Goal: Information Seeking & Learning: Find specific fact

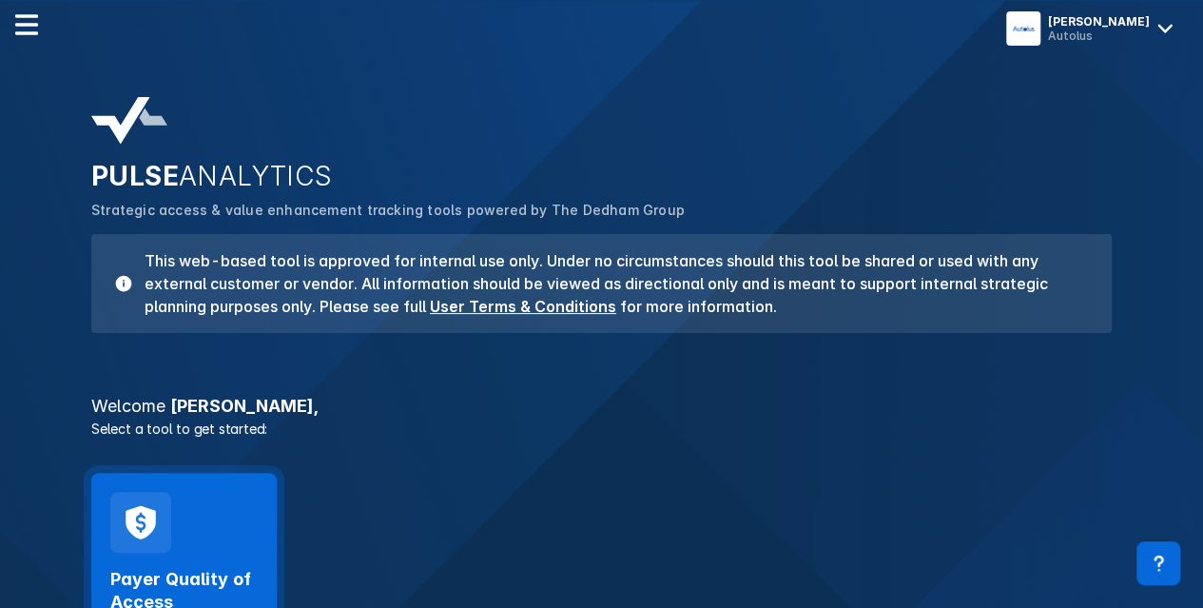
click at [215, 555] on div "Payer Quality of Access Launch Tool" at bounding box center [183, 607] width 147 height 108
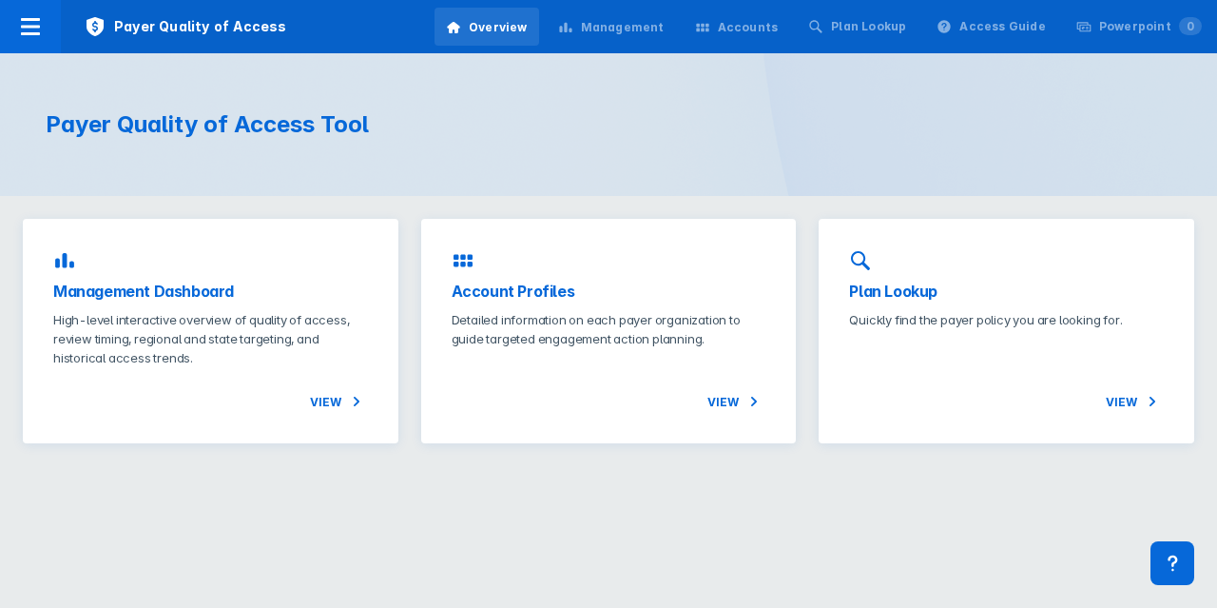
click at [779, 27] on div "Accounts" at bounding box center [748, 27] width 61 height 17
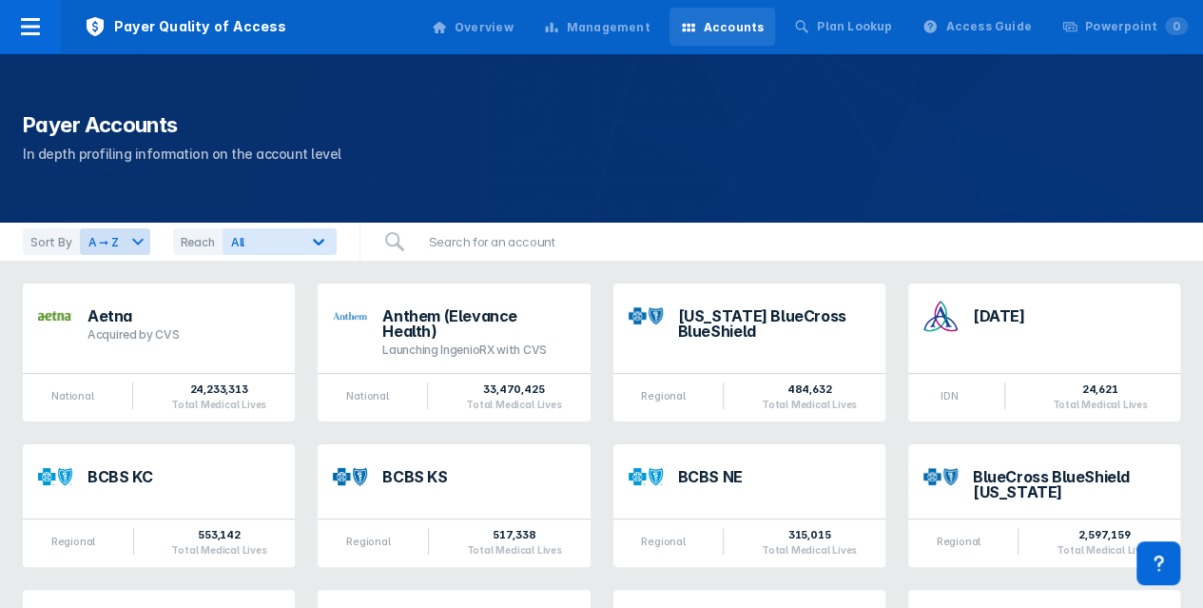
click at [753, 22] on div "Accounts" at bounding box center [734, 27] width 61 height 17
click at [514, 29] on div "Overview" at bounding box center [484, 27] width 59 height 17
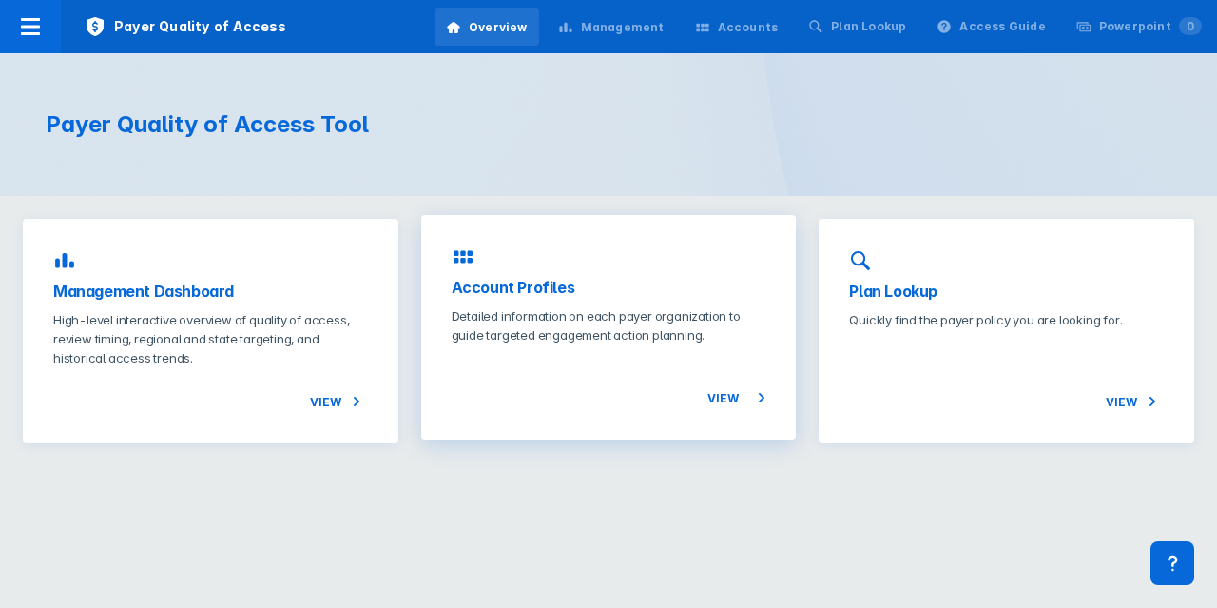
click at [485, 345] on div "View" at bounding box center [609, 376] width 315 height 65
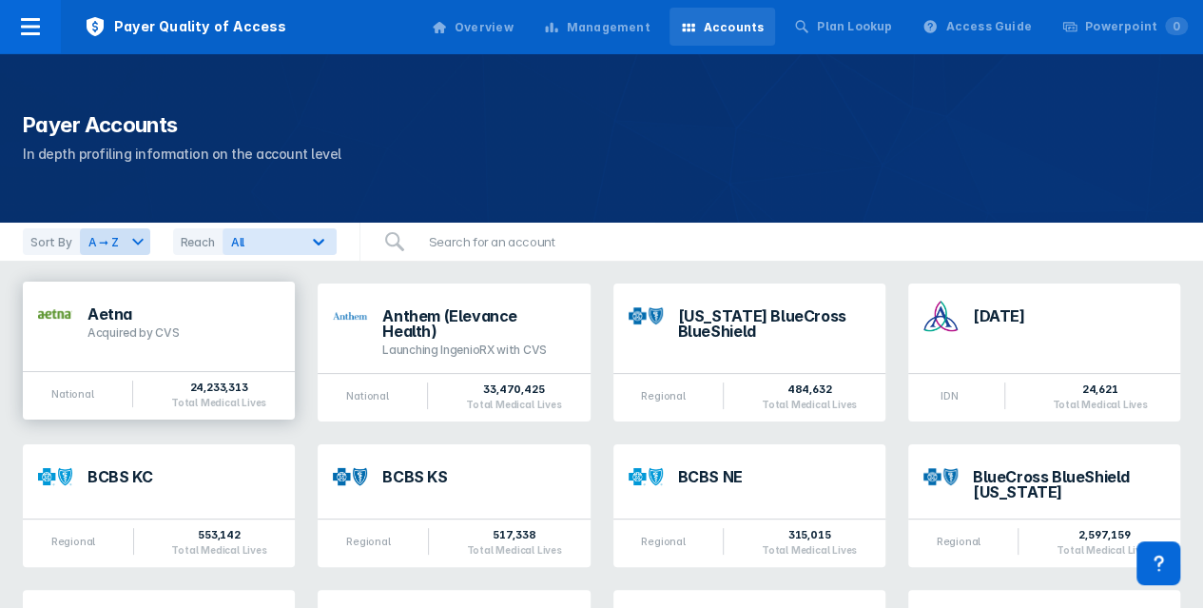
click at [228, 322] on div "Aetna Acquired by CVS" at bounding box center [184, 323] width 192 height 34
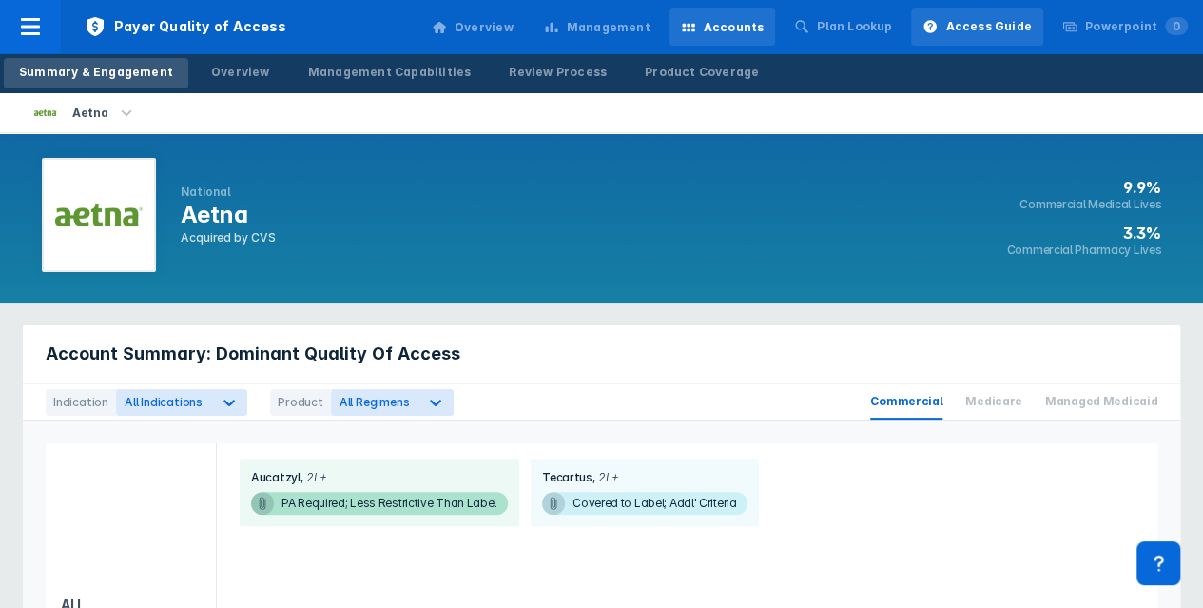
click at [974, 28] on div "Access Guide" at bounding box center [988, 26] width 86 height 17
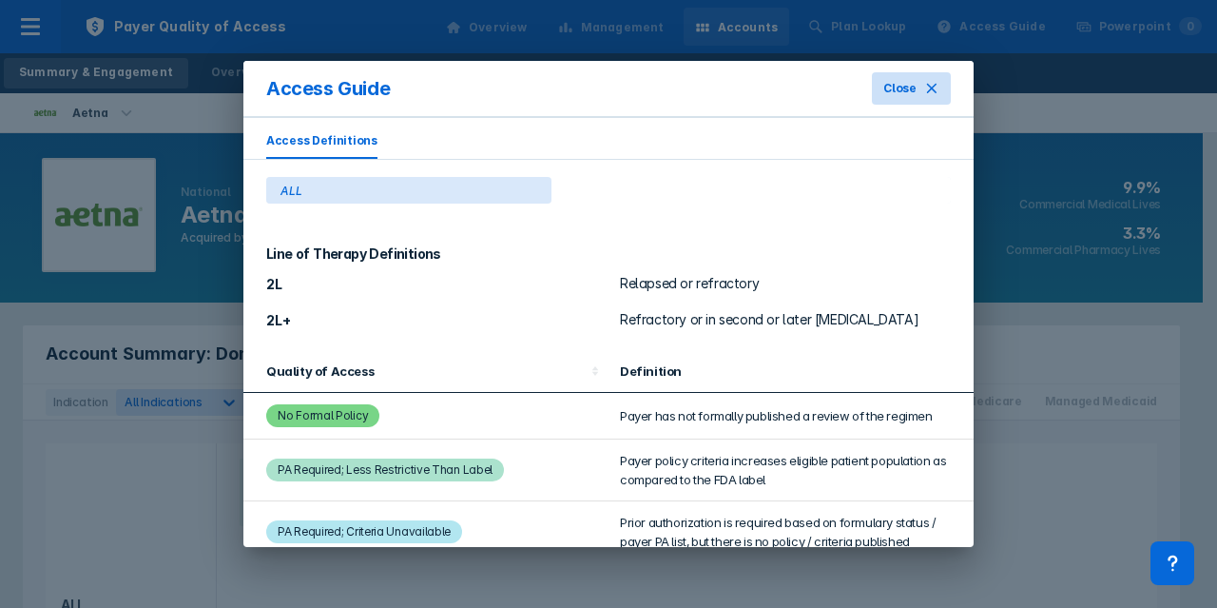
click at [905, 85] on span "Close" at bounding box center [900, 88] width 33 height 17
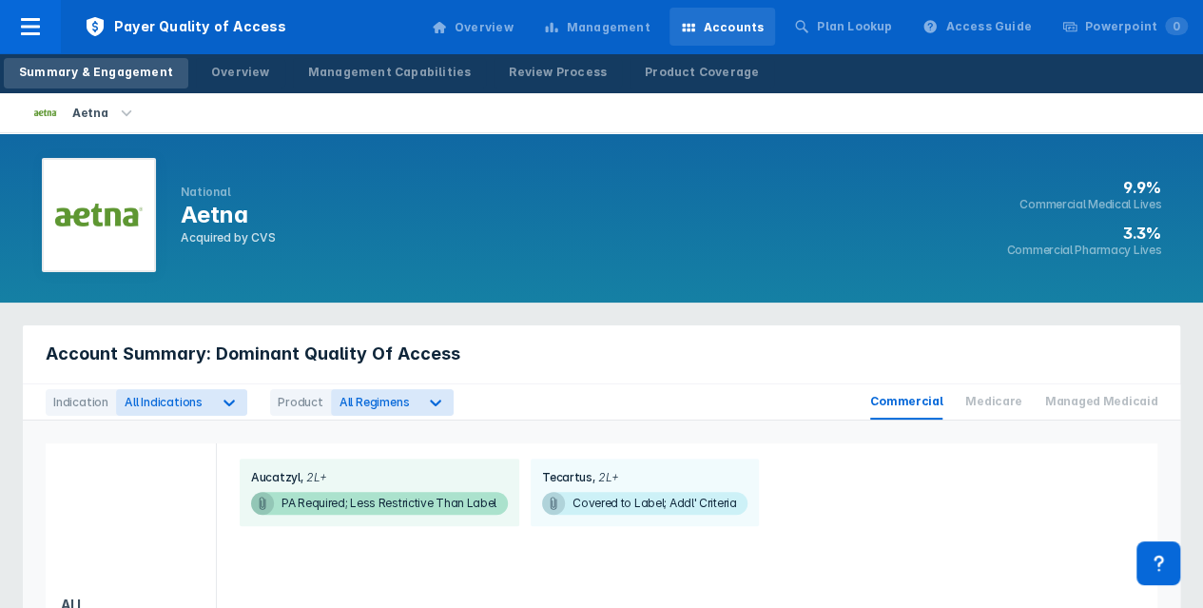
click at [514, 33] on div "Overview" at bounding box center [484, 27] width 59 height 17
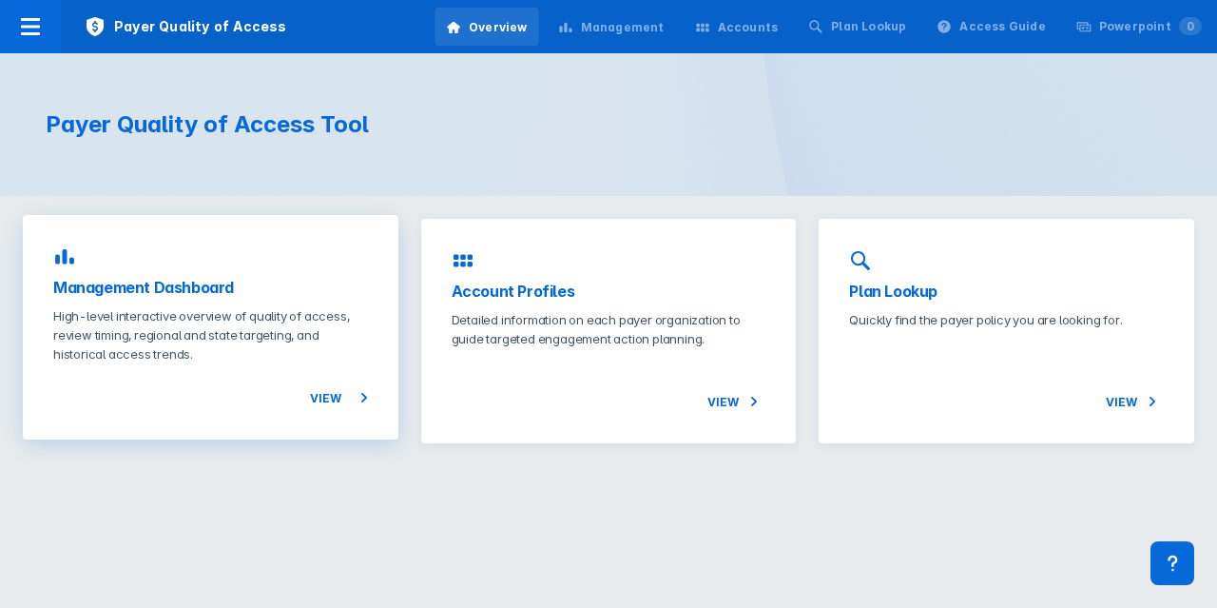
click at [282, 306] on p "High-level interactive overview of quality of access, review timing, regional a…" at bounding box center [210, 334] width 315 height 57
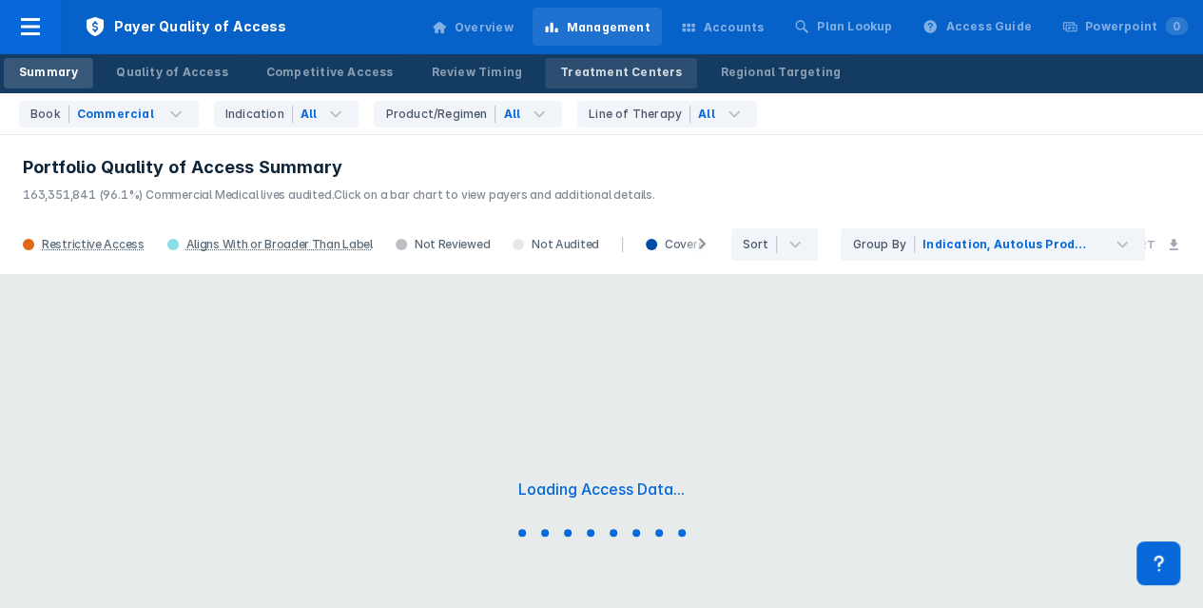
click at [595, 75] on div "Treatment Centers" at bounding box center [621, 72] width 122 height 17
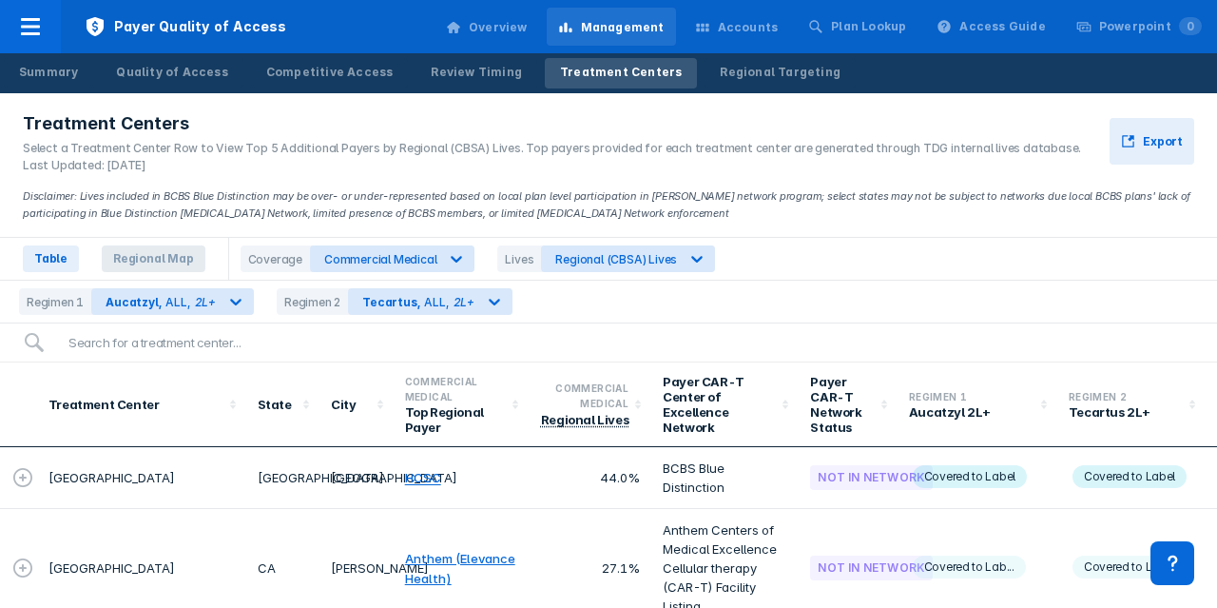
click at [173, 263] on span "Regional Map" at bounding box center [154, 258] width 104 height 27
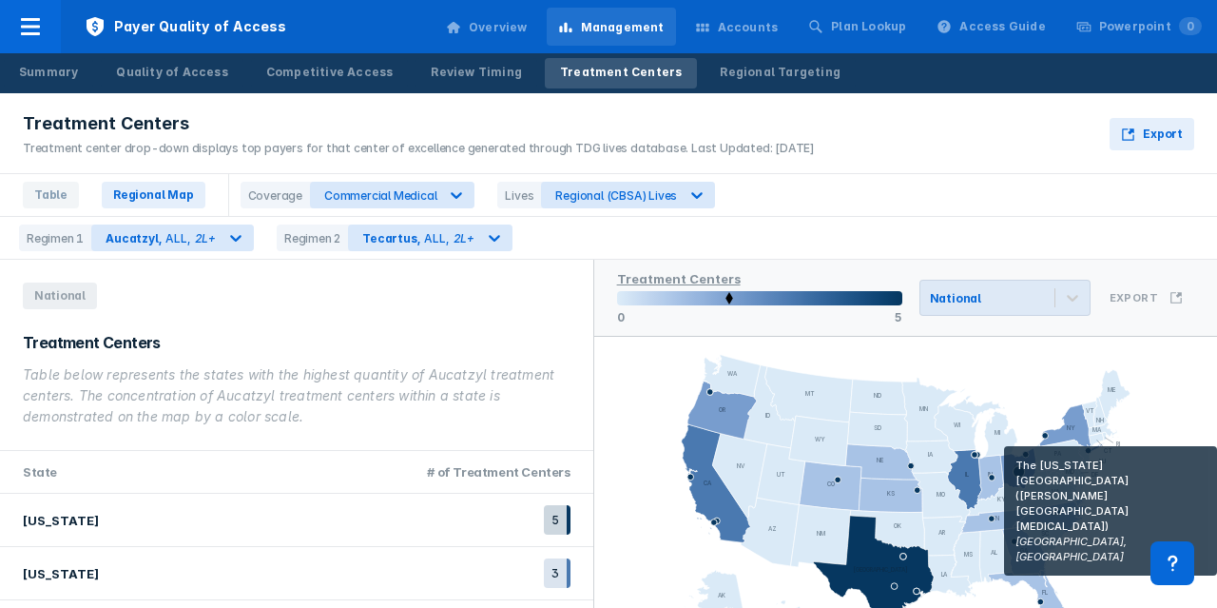
click at [1013, 473] on icon at bounding box center [1018, 471] width 11 height 11
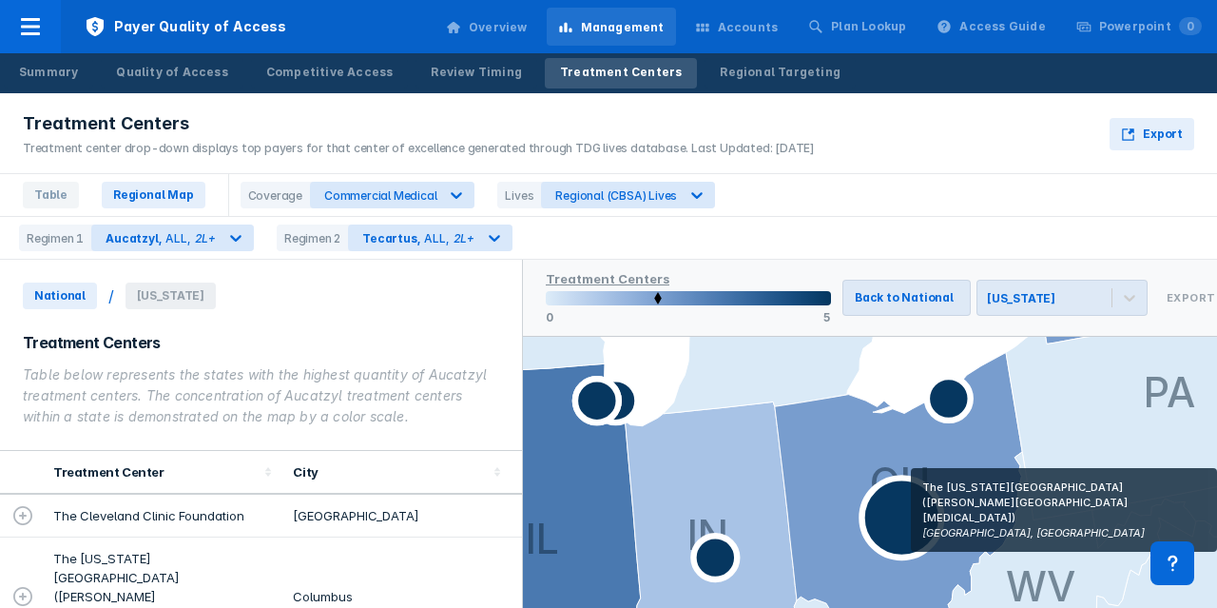
click at [910, 496] on icon at bounding box center [903, 517] width 80 height 80
click at [937, 503] on icon at bounding box center [903, 517] width 80 height 80
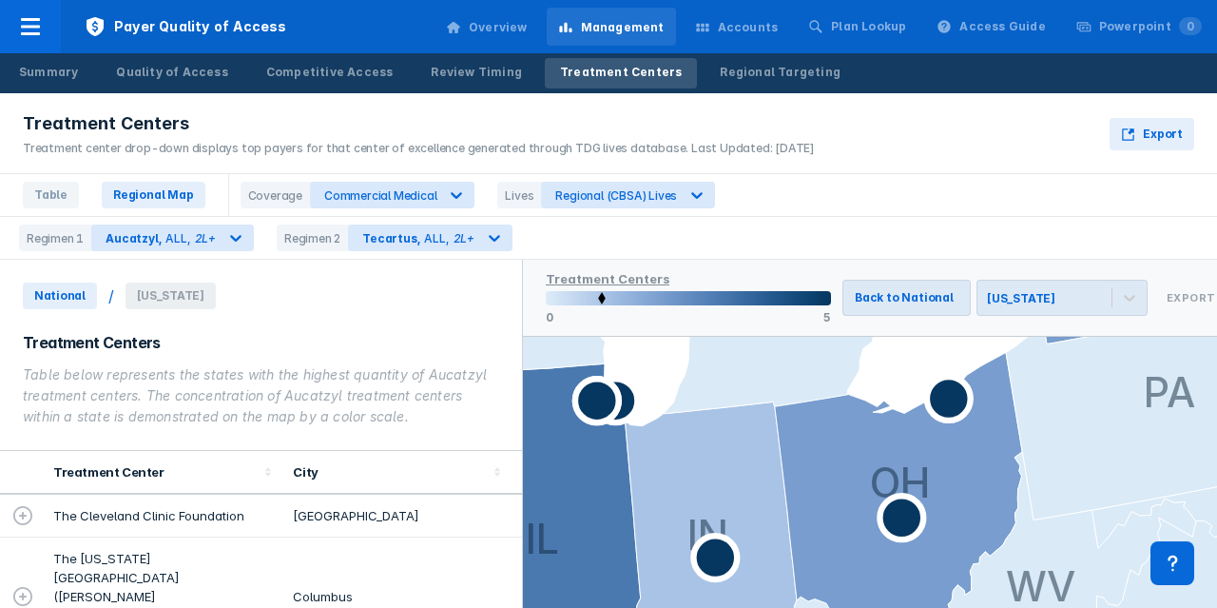
click at [29, 585] on icon at bounding box center [22, 596] width 23 height 23
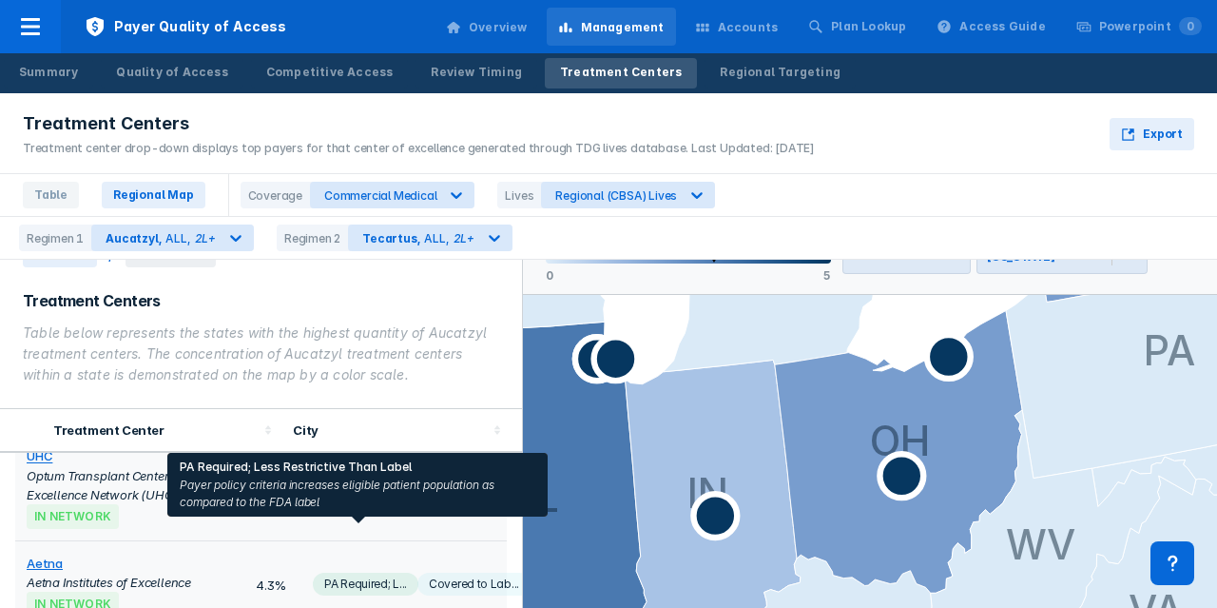
scroll to position [546, 0]
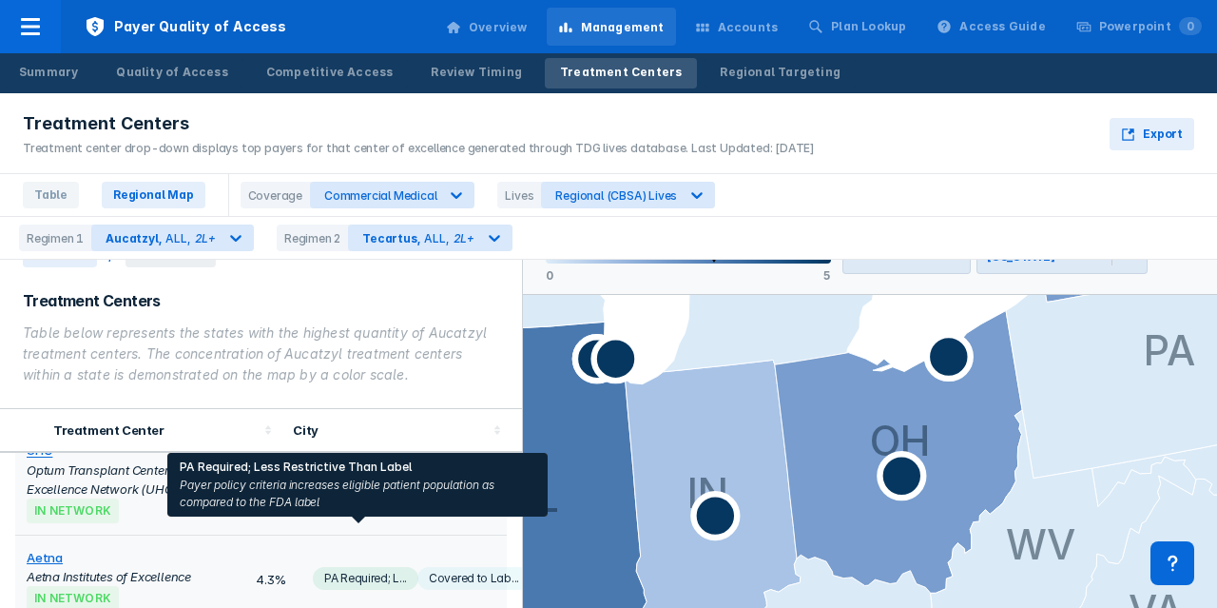
click at [326, 567] on span "PA Required; L..." at bounding box center [366, 578] width 106 height 23
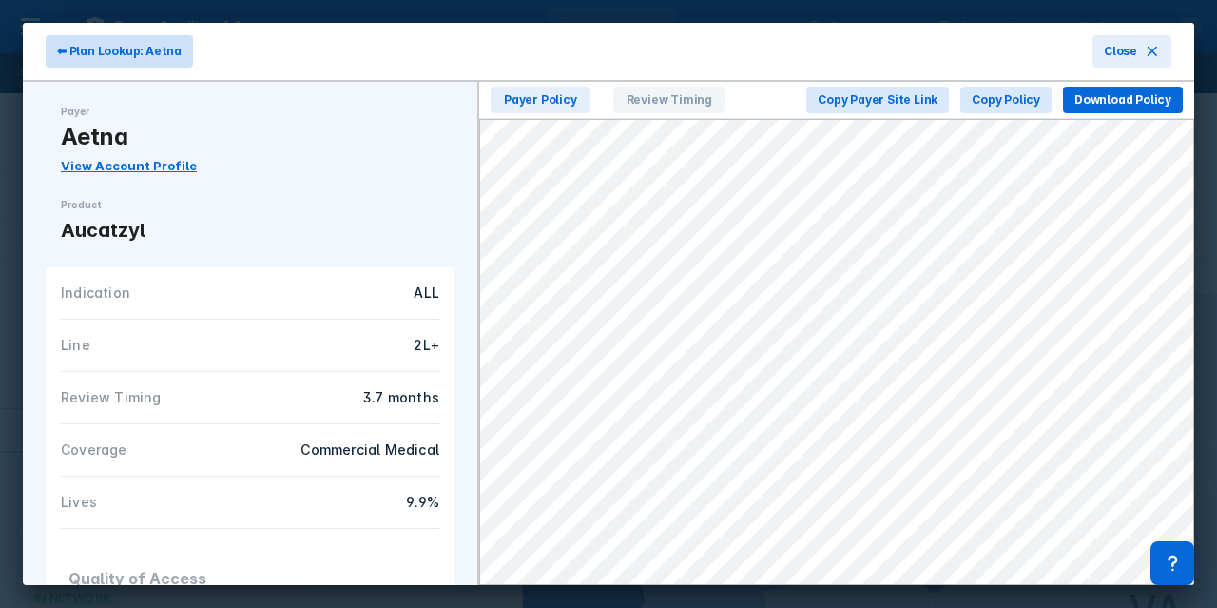
click at [140, 43] on span "⬅ Plan Lookup: Aetna" at bounding box center [119, 51] width 125 height 17
click at [1124, 50] on span "Close" at bounding box center [1120, 51] width 33 height 17
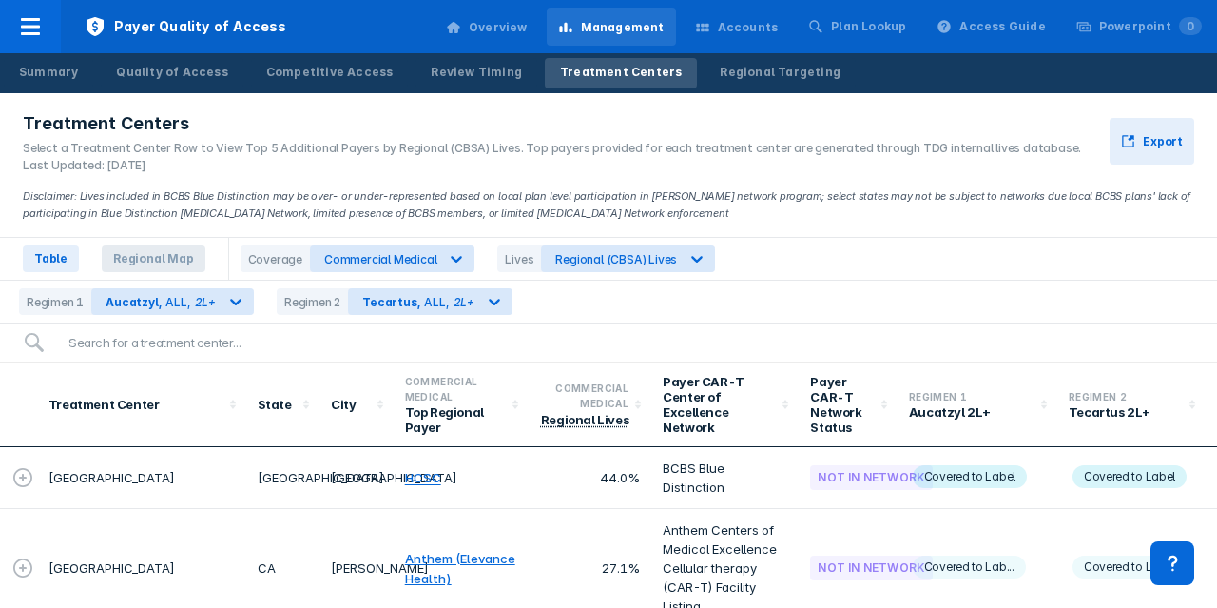
click at [175, 254] on span "Regional Map" at bounding box center [154, 258] width 104 height 27
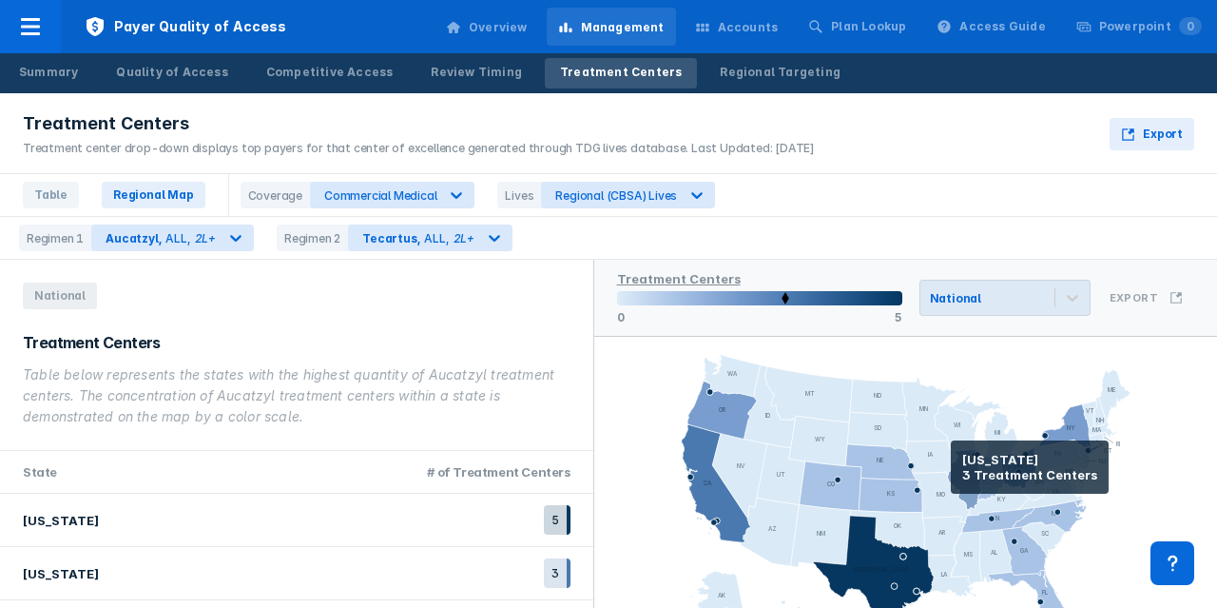
drag, startPoint x: 951, startPoint y: 467, endPoint x: 958, endPoint y: 455, distance: 14.0
click at [958, 455] on icon at bounding box center [964, 479] width 34 height 61
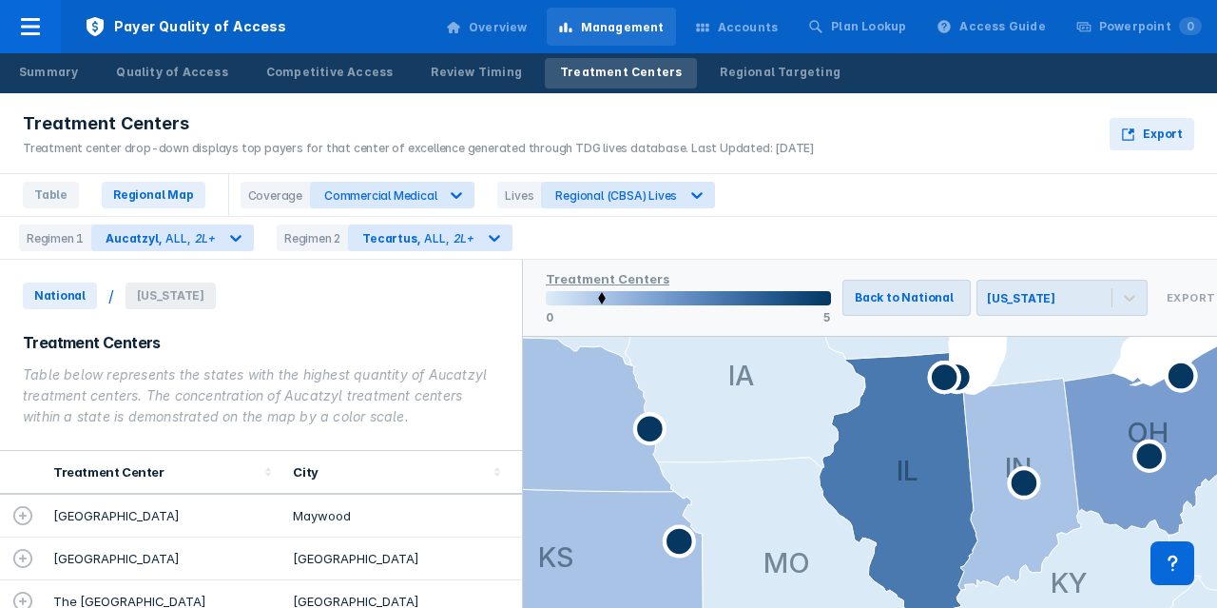
click at [24, 554] on icon at bounding box center [22, 558] width 23 height 23
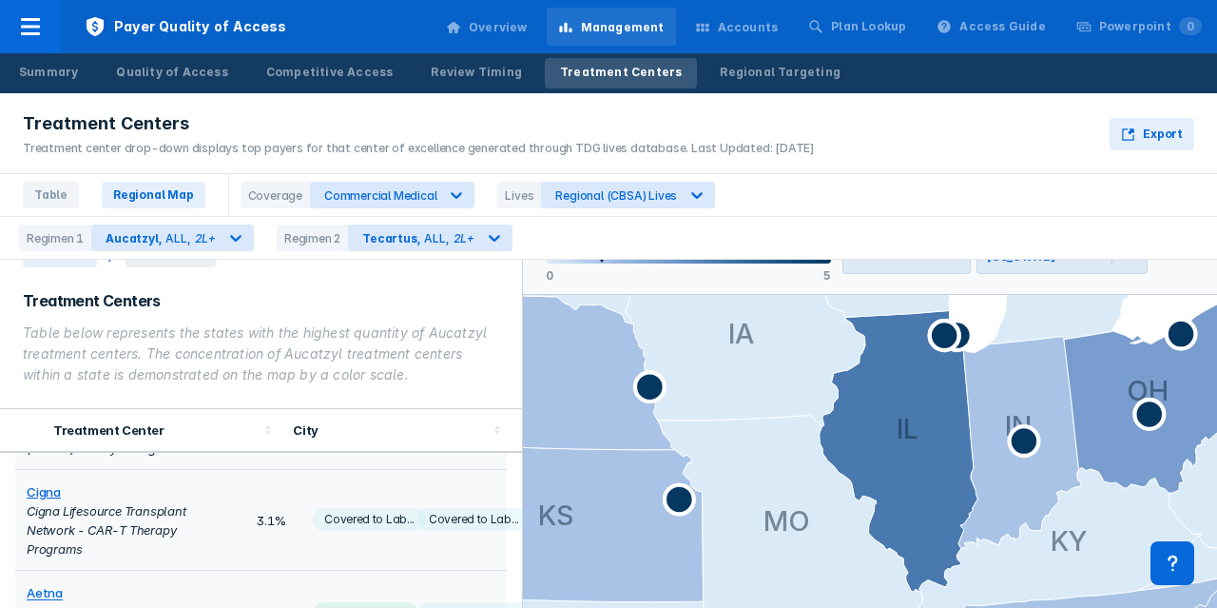
scroll to position [428, 0]
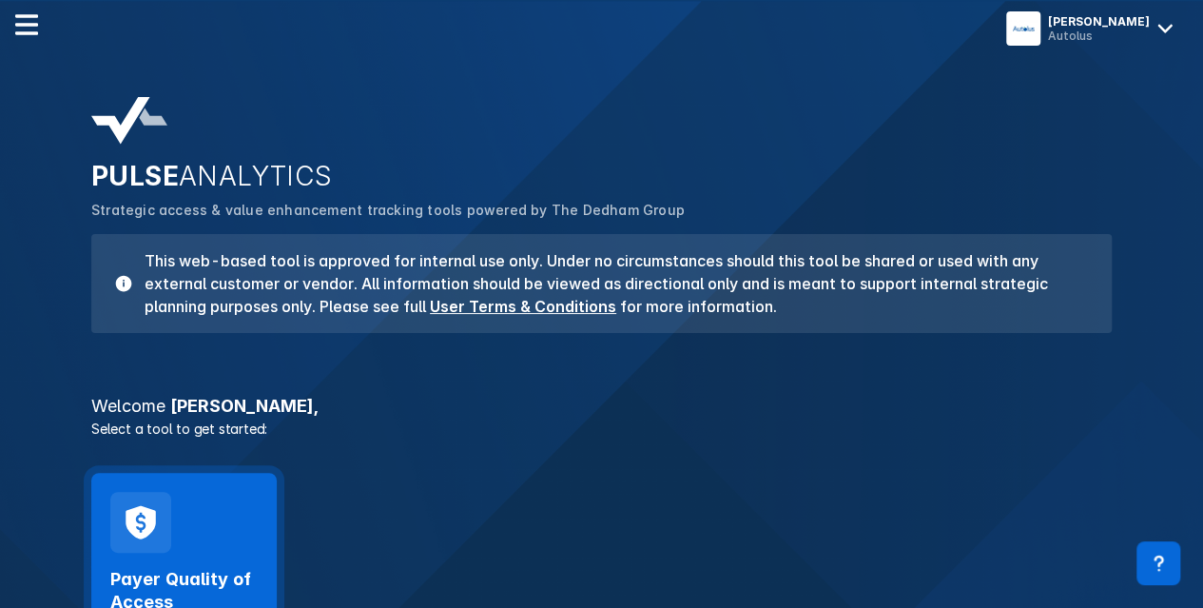
click at [213, 549] on div "Payer Quality of Access Launch Tool" at bounding box center [183, 576] width 185 height 207
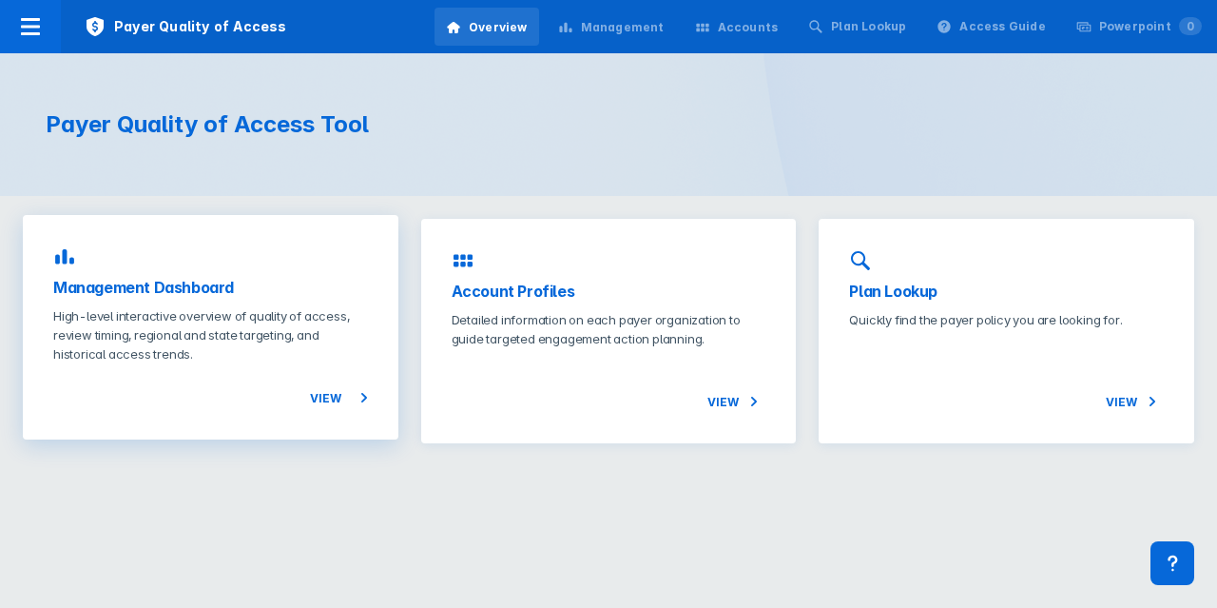
click at [250, 291] on h3 "Management Dashboard" at bounding box center [210, 287] width 315 height 23
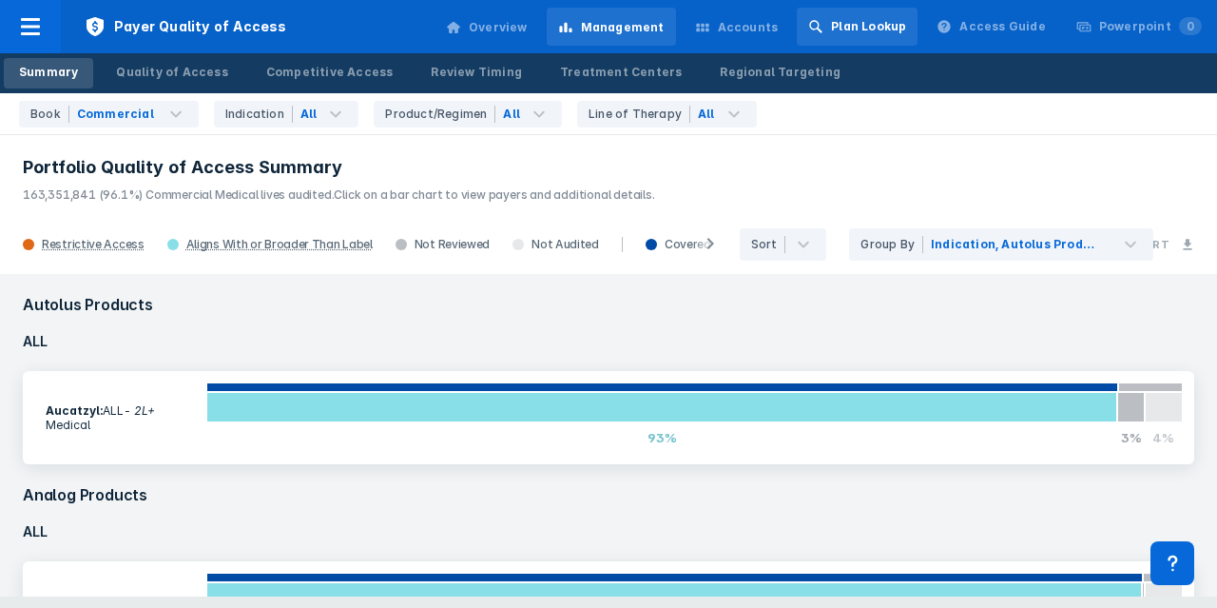
click at [872, 28] on div "Plan Lookup" at bounding box center [868, 26] width 75 height 17
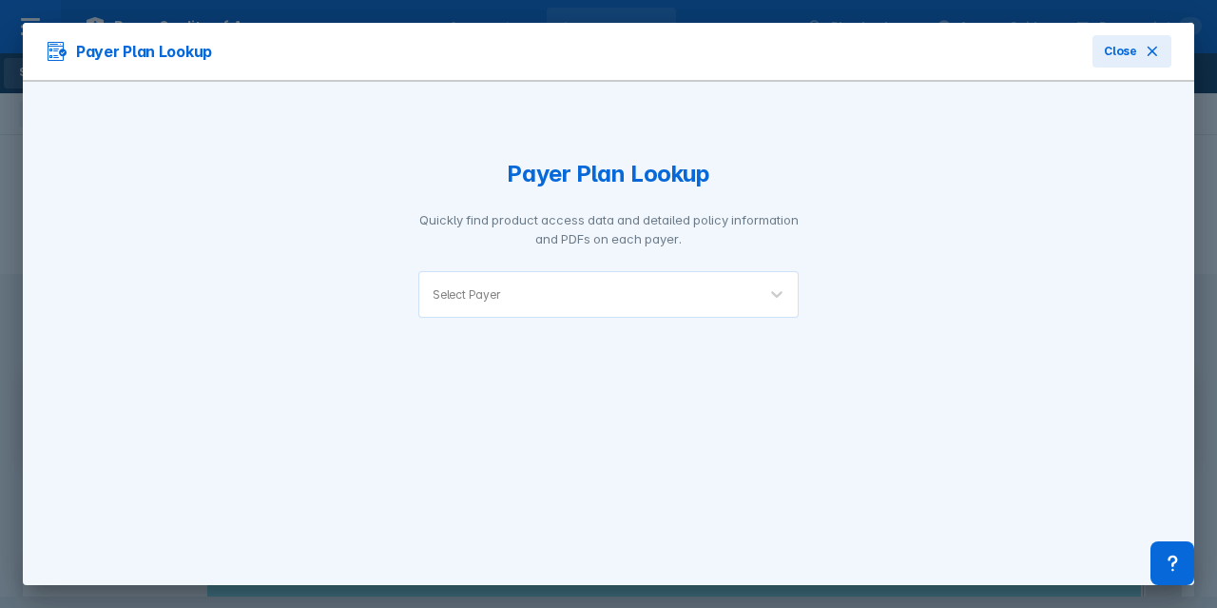
click at [727, 290] on div at bounding box center [623, 294] width 239 height 18
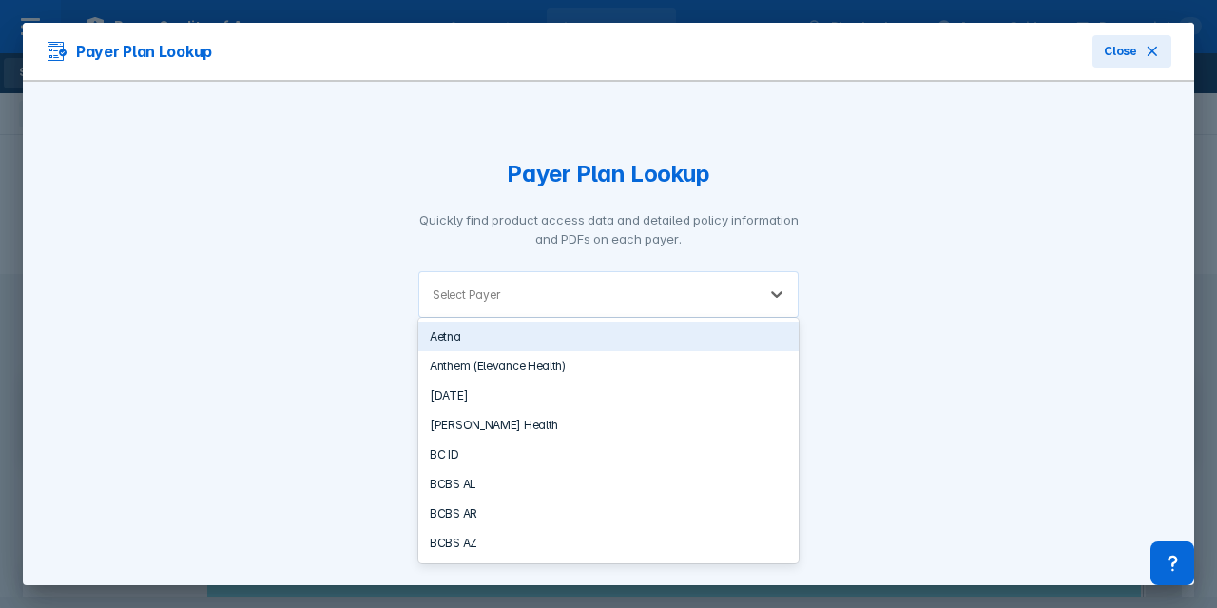
click at [704, 333] on div "Aetna" at bounding box center [608, 335] width 380 height 29
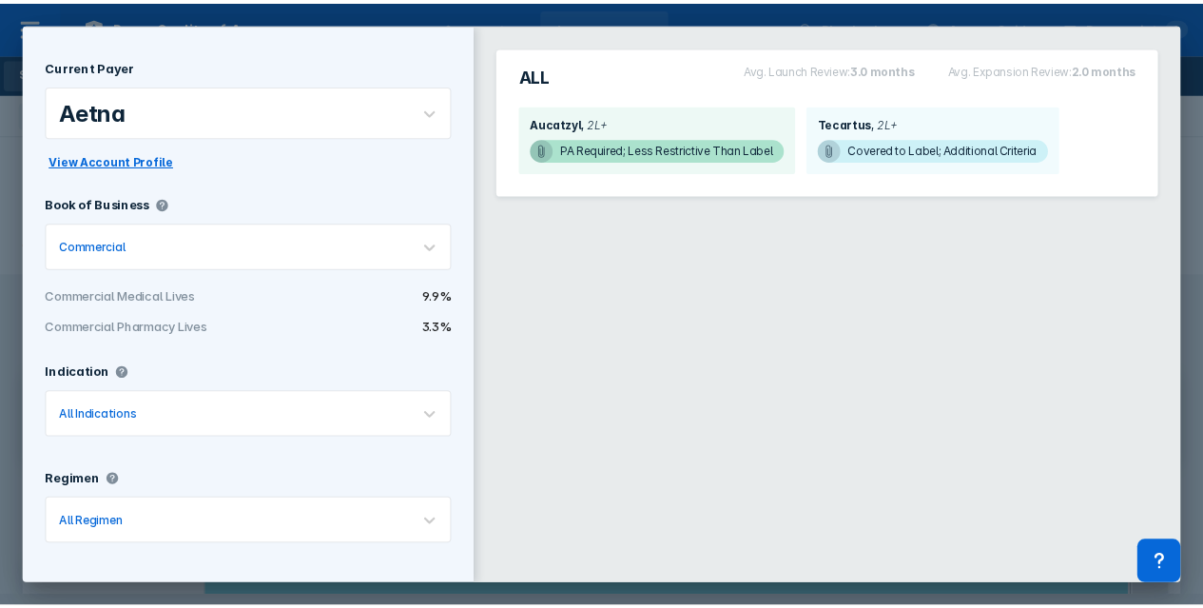
scroll to position [17, 0]
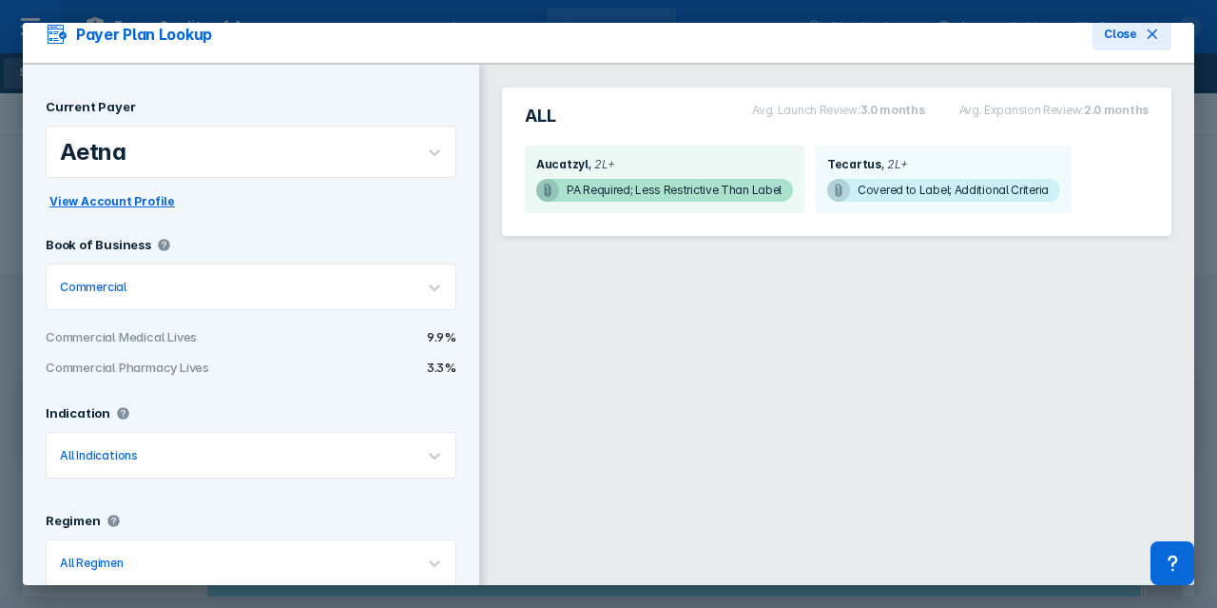
click at [131, 199] on span "View Account Profile" at bounding box center [112, 201] width 126 height 17
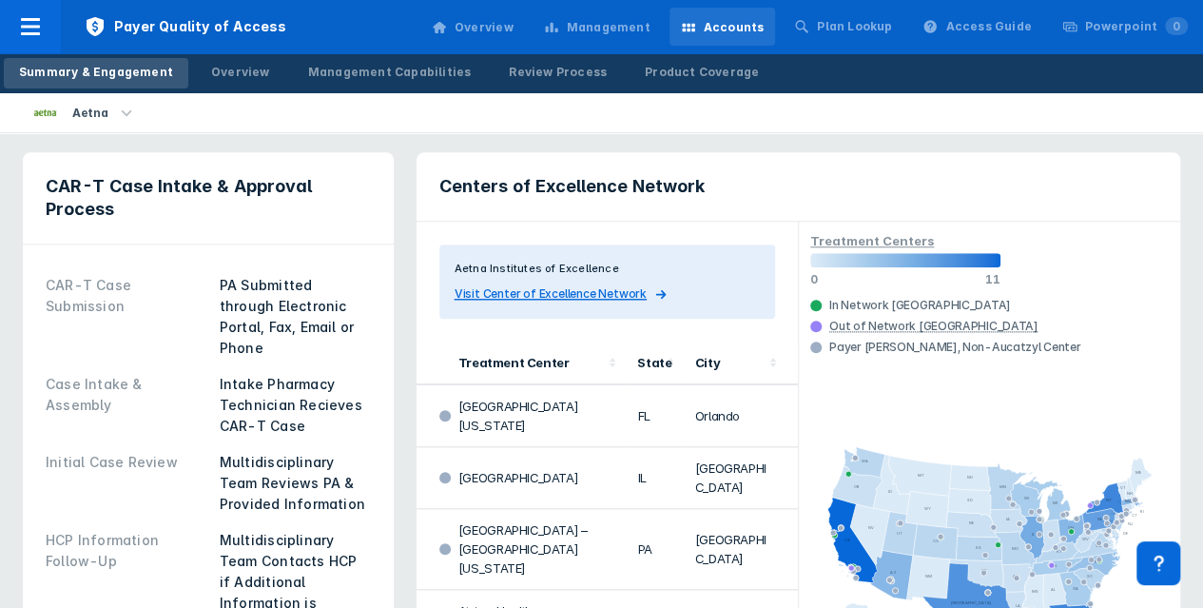
scroll to position [741, 0]
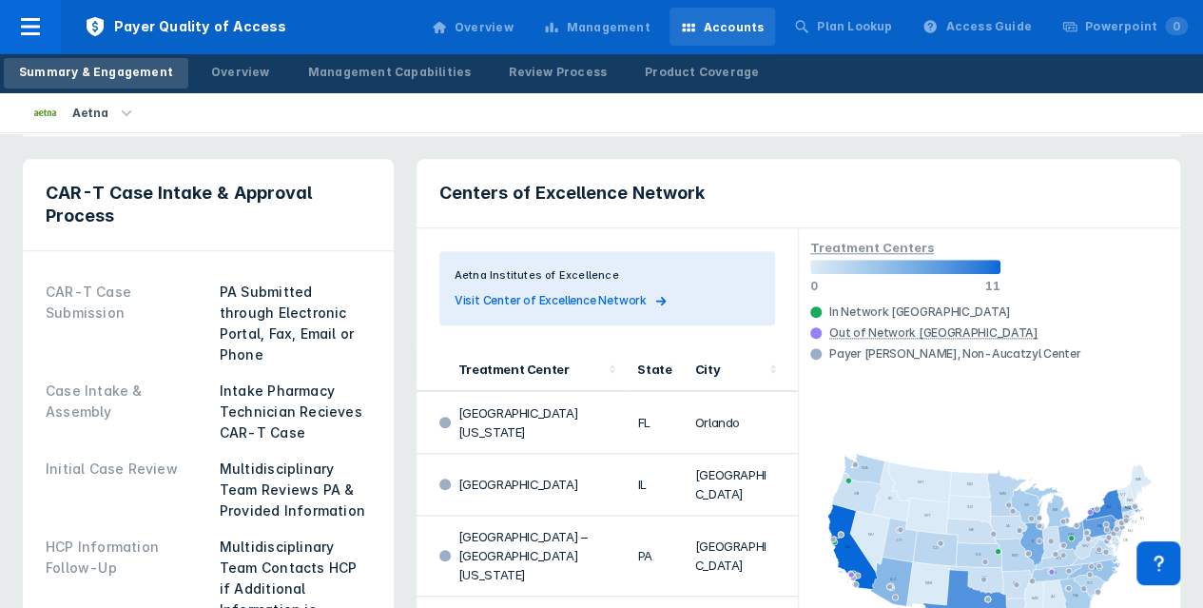
click at [628, 296] on span "Visit Center of Excellence Network" at bounding box center [551, 300] width 192 height 19
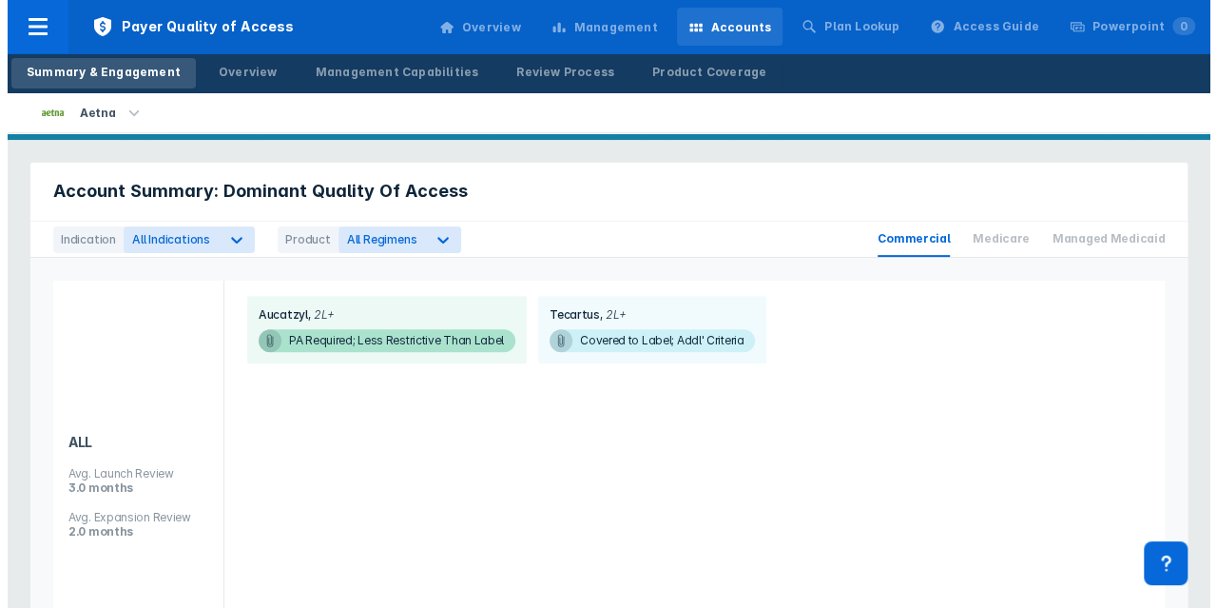
scroll to position [110, 0]
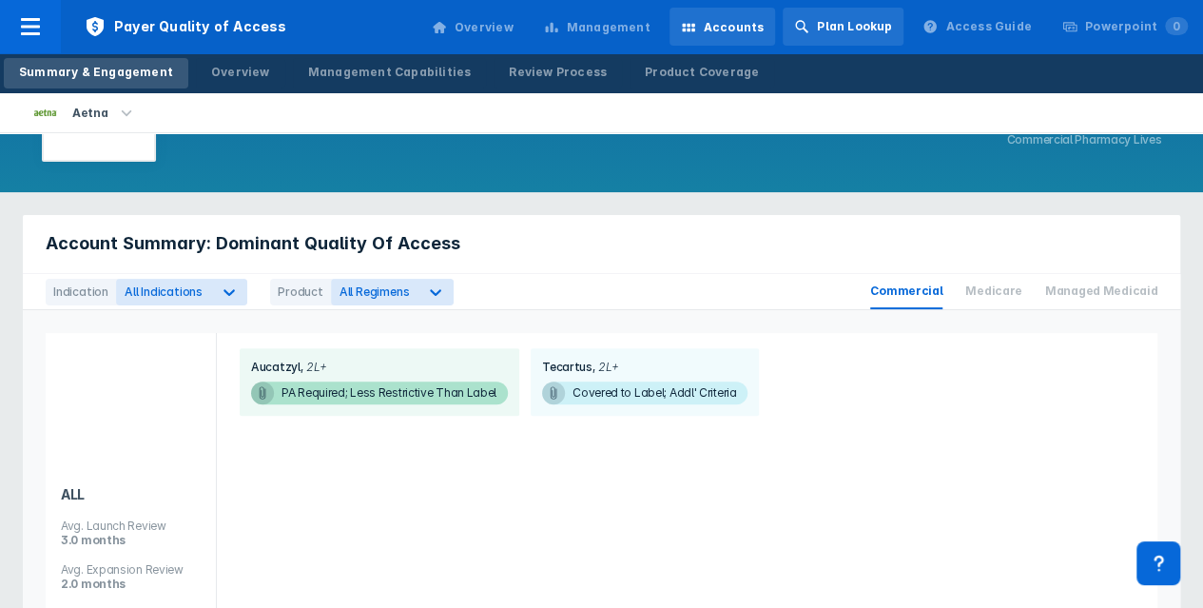
click at [888, 25] on div "Plan Lookup" at bounding box center [854, 26] width 75 height 17
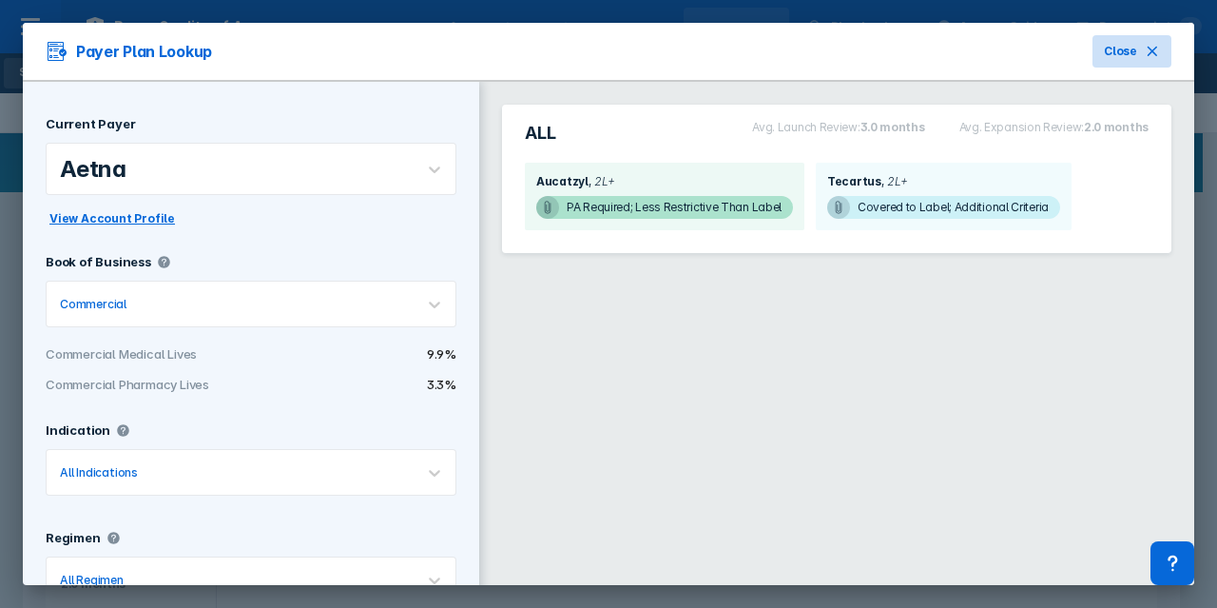
click at [1118, 49] on span "Close" at bounding box center [1120, 51] width 33 height 17
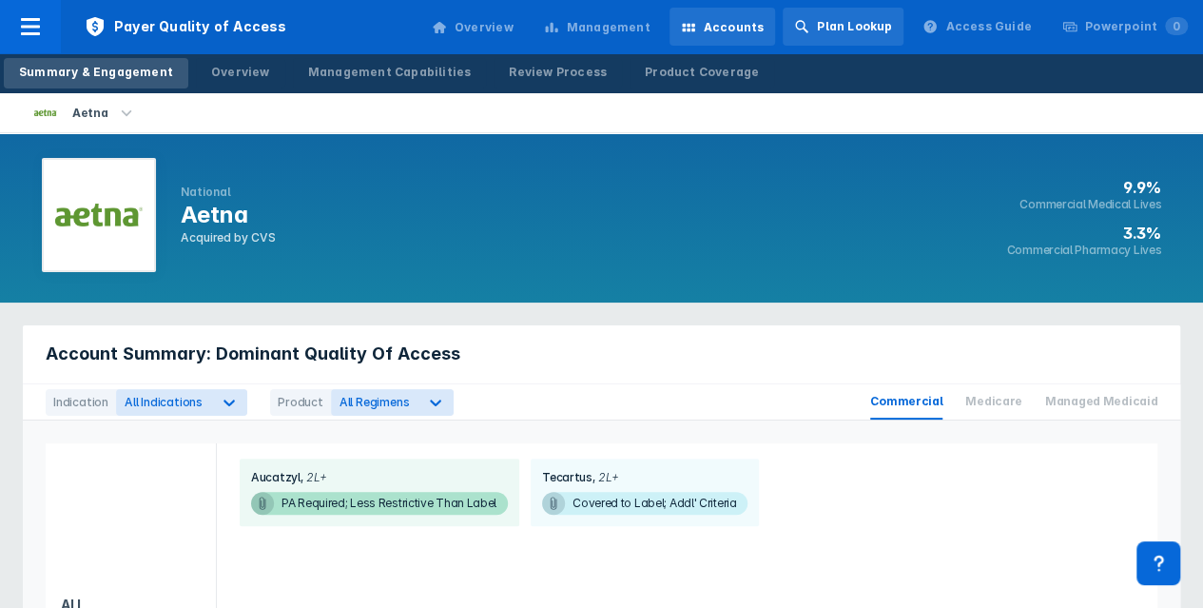
click at [848, 31] on div "Plan Lookup" at bounding box center [854, 26] width 75 height 17
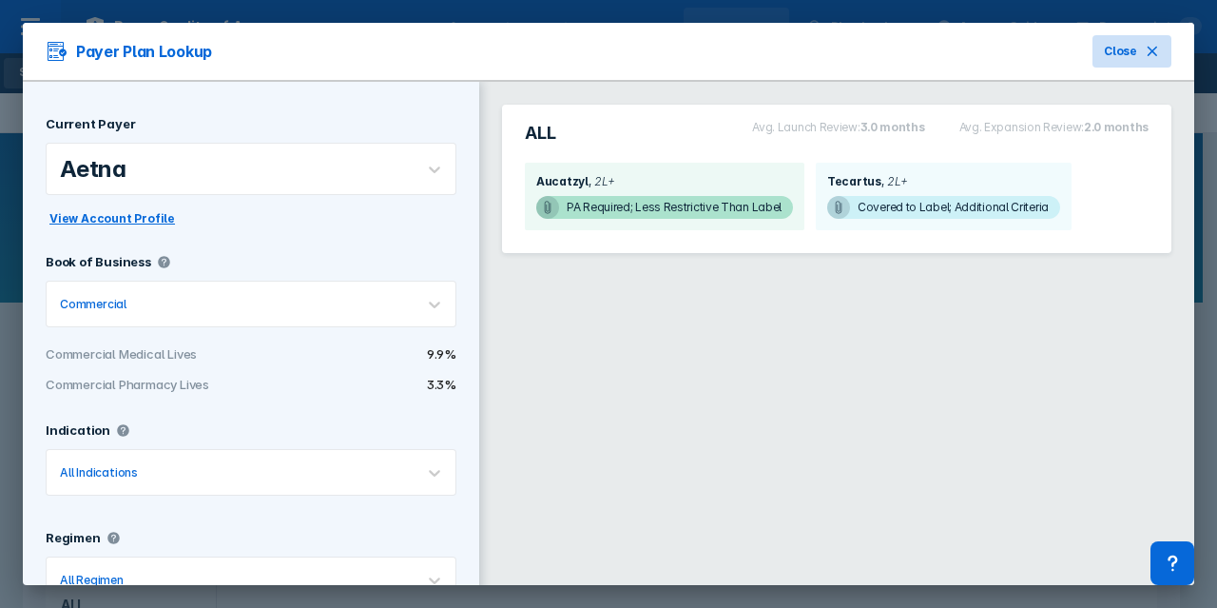
click at [1111, 54] on span "Close" at bounding box center [1120, 51] width 33 height 17
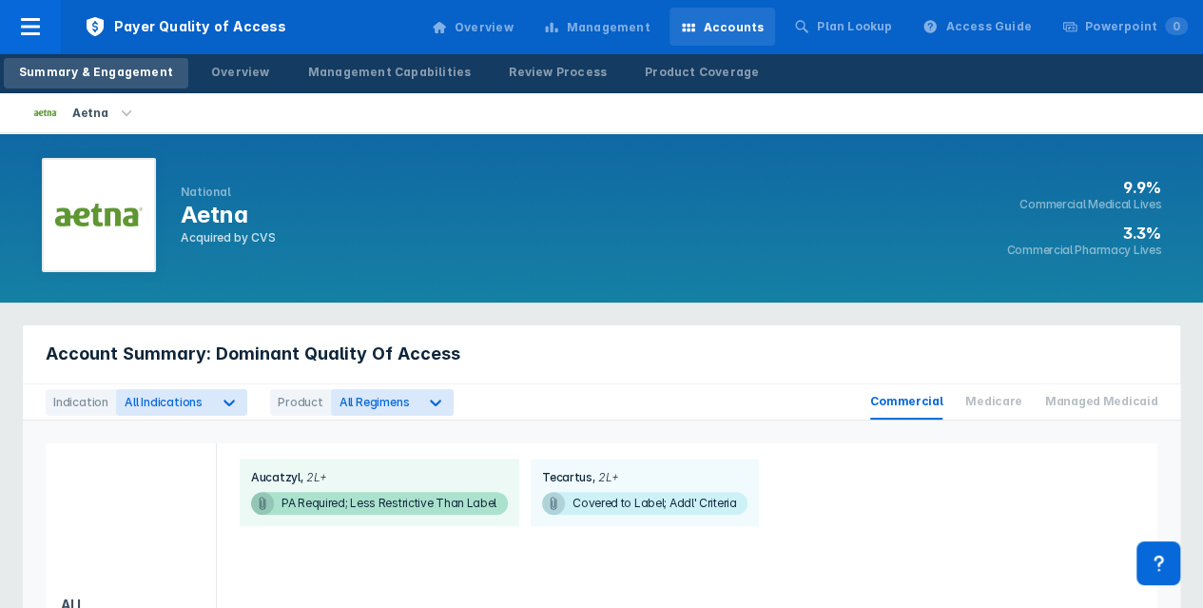
click at [525, 16] on div "Overview" at bounding box center [472, 28] width 105 height 40
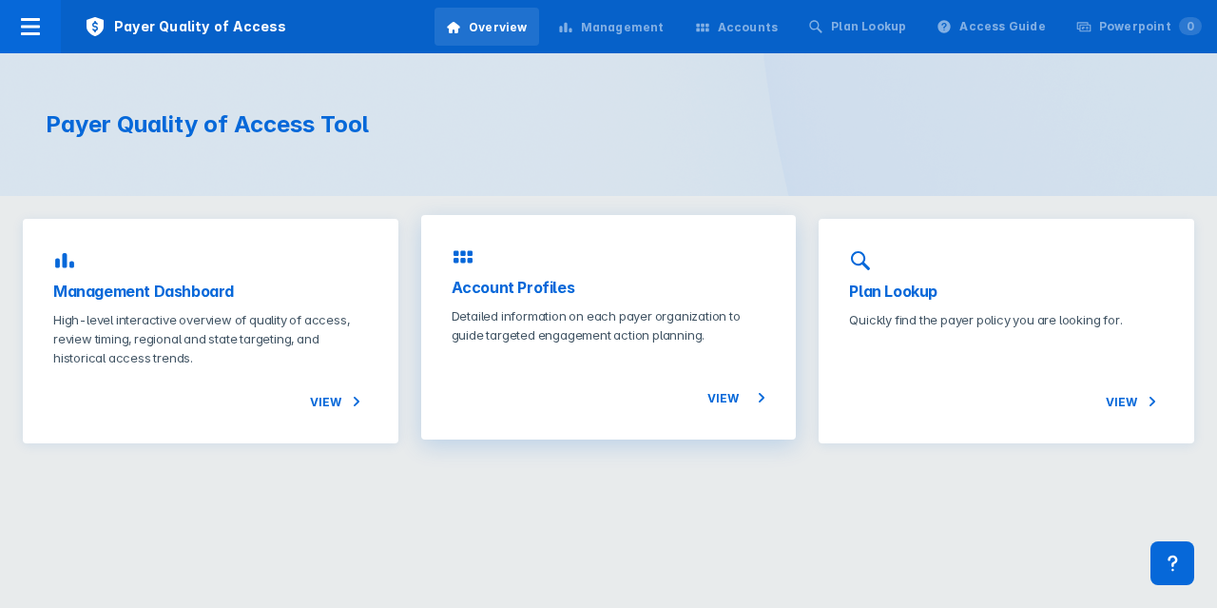
click at [568, 380] on div "View" at bounding box center [609, 376] width 315 height 65
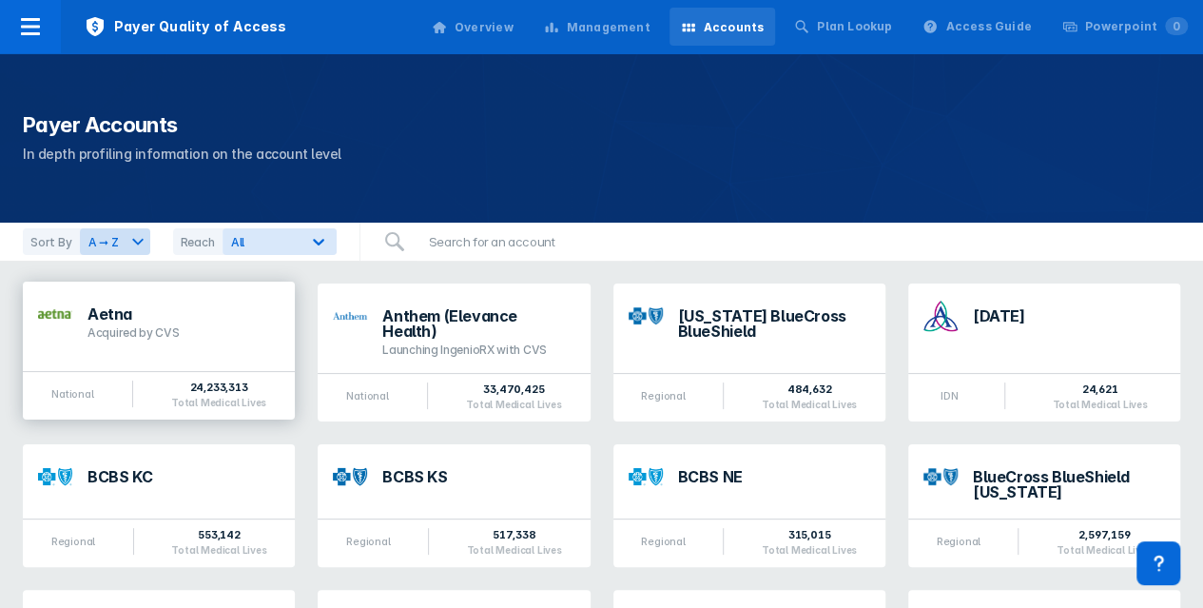
click at [156, 339] on div "Acquired by CVS" at bounding box center [184, 332] width 192 height 15
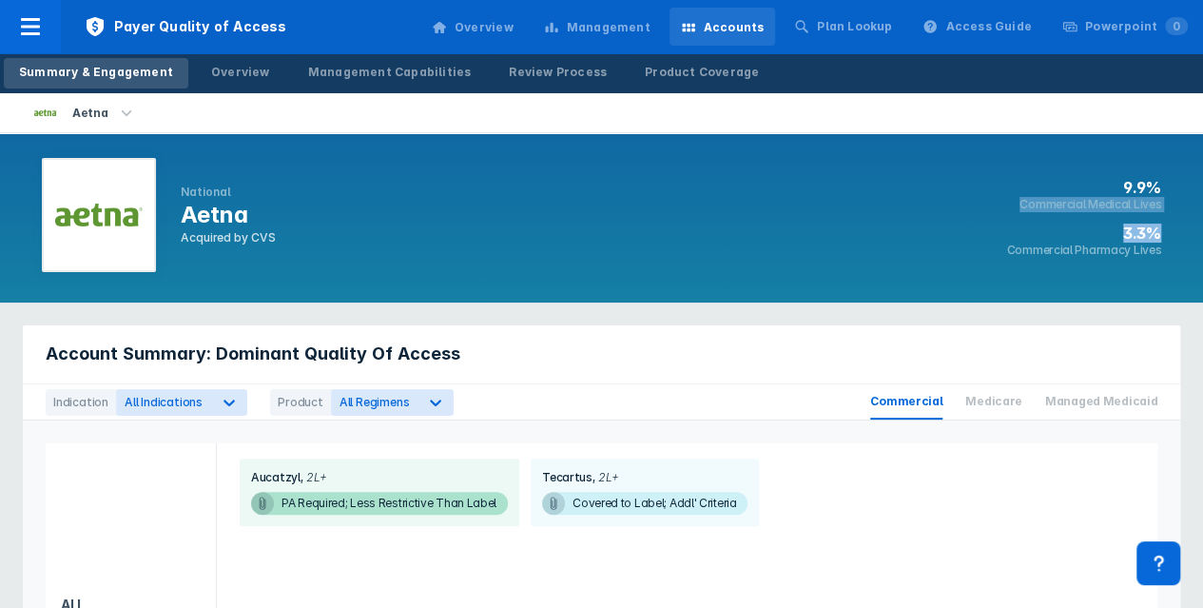
drag, startPoint x: 1202, startPoint y: 166, endPoint x: 1198, endPoint y: 217, distance: 50.6
click at [1198, 220] on div "National Aetna Acquired by CVS 9.9% Commercial Medical Lives 3.3% Commercial Ph…" at bounding box center [601, 217] width 1203 height 169
click at [89, 197] on div at bounding box center [99, 215] width 114 height 114
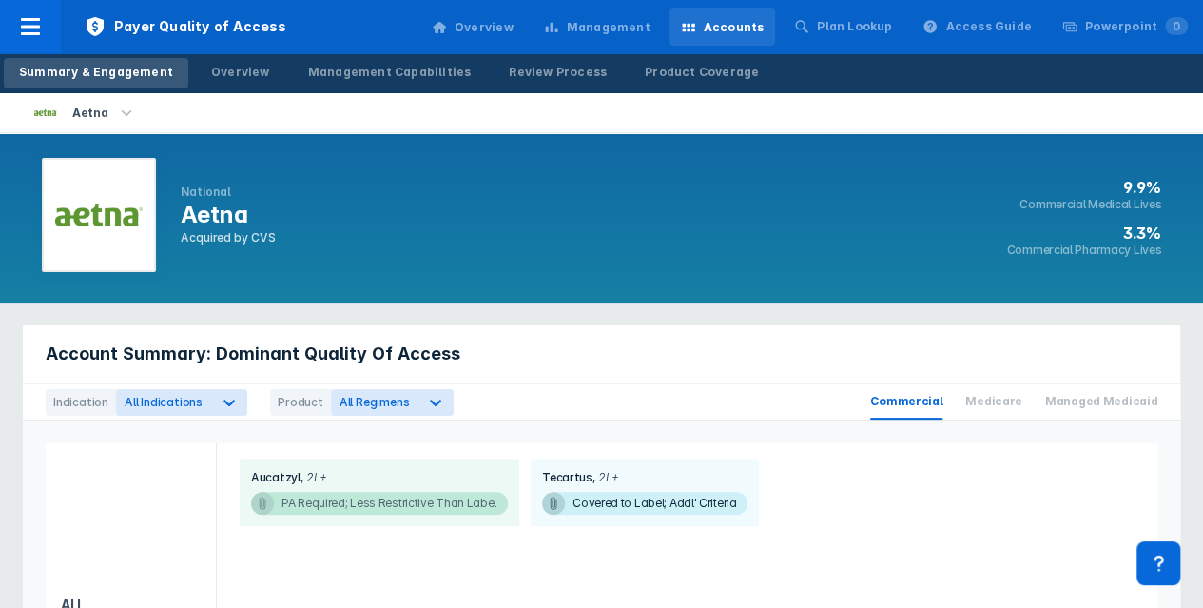
click at [356, 499] on span "PA Required; Less Restrictive Than Label" at bounding box center [379, 503] width 257 height 23
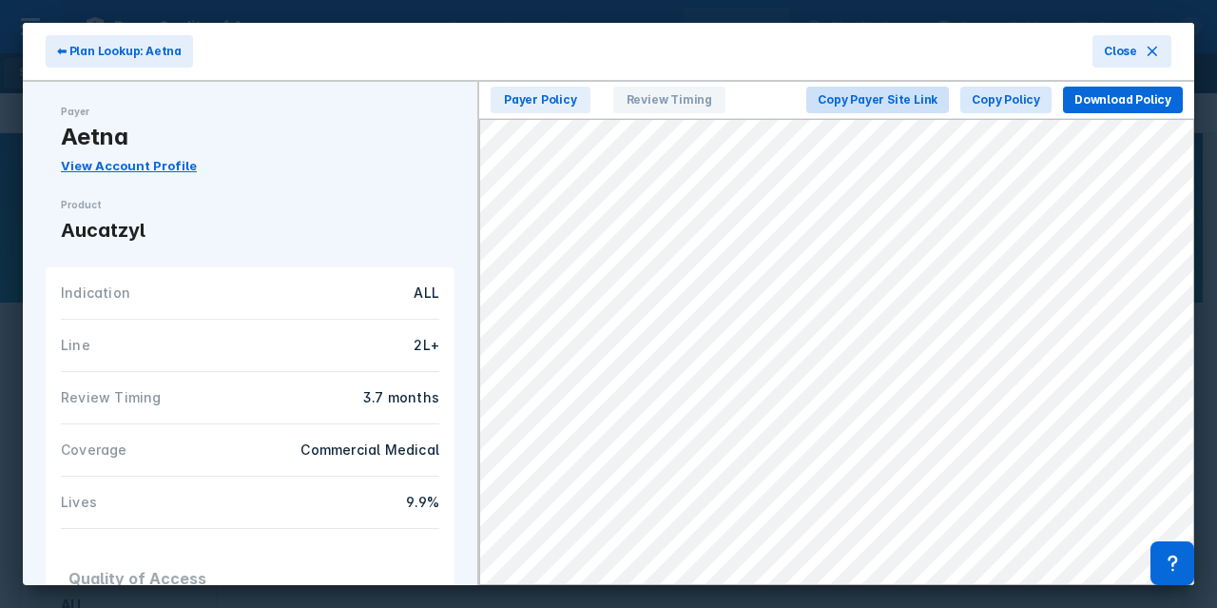
click at [921, 98] on span "Copy Payer Site Link" at bounding box center [878, 99] width 120 height 17
click at [1023, 101] on span "Copy Policy" at bounding box center [1006, 99] width 68 height 17
